Goal: Entertainment & Leisure: Consume media (video, audio)

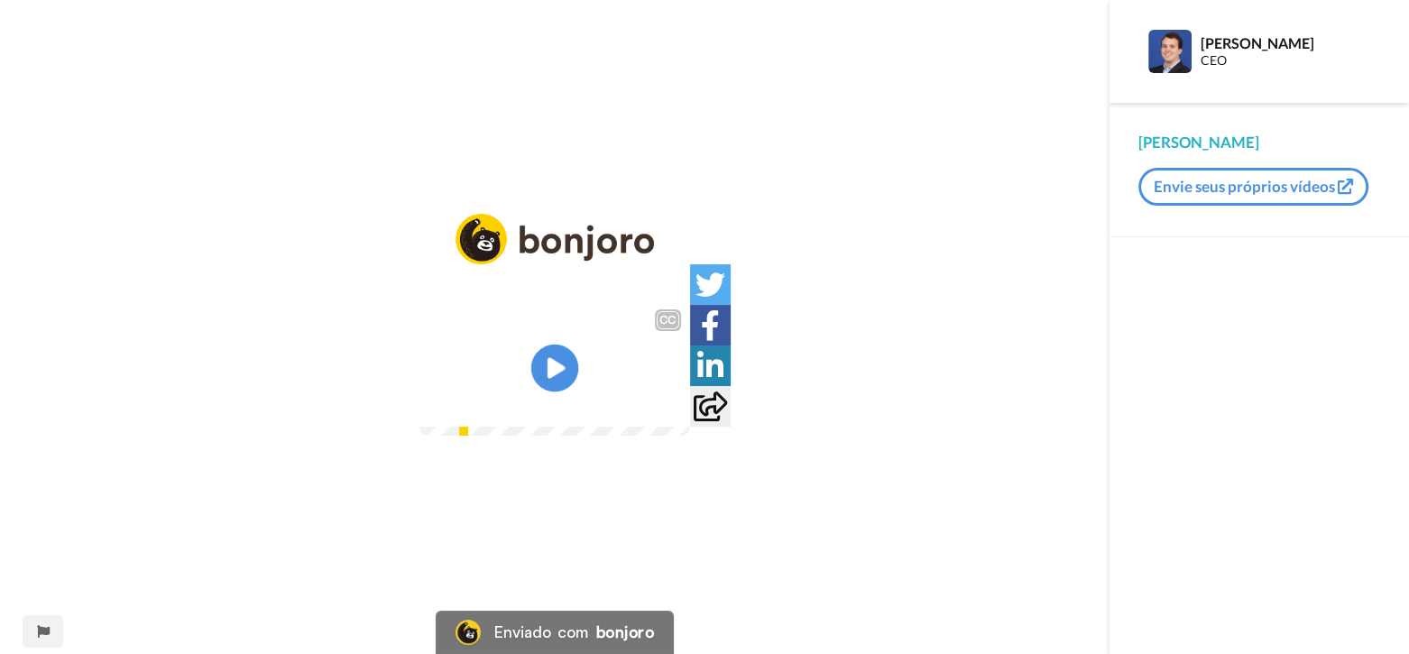
click at [556, 357] on icon at bounding box center [555, 369] width 48 height 48
click at [554, 436] on video at bounding box center [554, 367] width 271 height 135
click at [567, 369] on icon at bounding box center [555, 369] width 48 height 48
click at [556, 358] on icon at bounding box center [555, 369] width 48 height 48
click at [690, 436] on video at bounding box center [554, 367] width 271 height 135
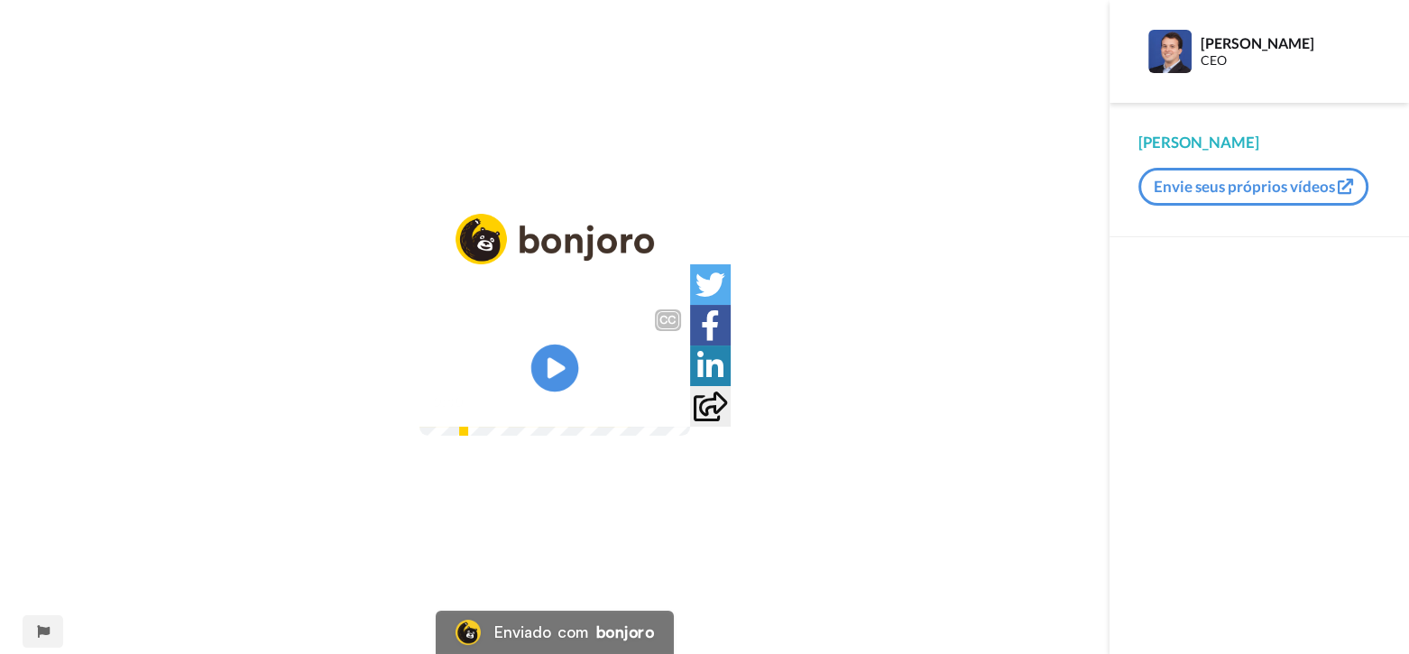
click at [556, 368] on icon "Play/Pause" at bounding box center [555, 369] width 48 height 86
click at [525, 418] on video at bounding box center [554, 367] width 271 height 135
click at [560, 370] on icon "Play/Pause" at bounding box center [555, 369] width 48 height 86
click at [541, 417] on video at bounding box center [554, 367] width 271 height 135
